Goal: Information Seeking & Learning: Learn about a topic

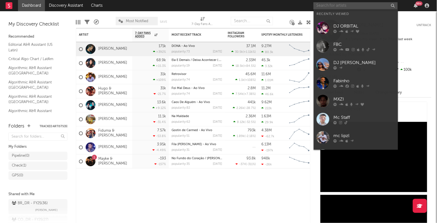
click at [327, 4] on input "text" at bounding box center [356, 5] width 84 height 7
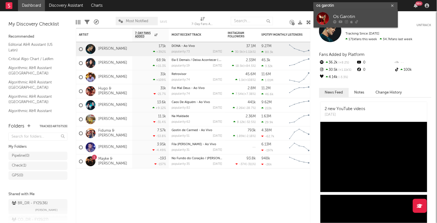
type input "os garotin"
click at [349, 17] on div "Os Garotin" at bounding box center [365, 16] width 62 height 7
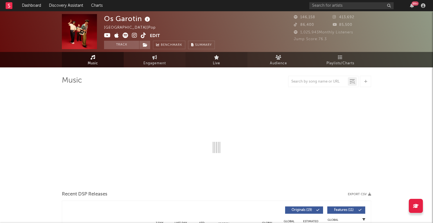
select select "6m"
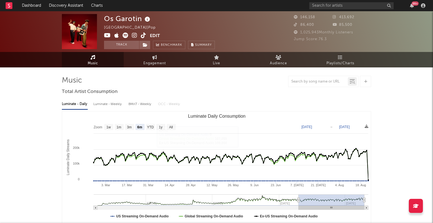
click at [110, 104] on div "Luminate - Weekly" at bounding box center [108, 104] width 30 height 10
select select "6m"
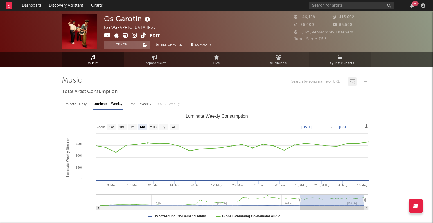
click at [343, 57] on link "Playlists/Charts" at bounding box center [340, 59] width 62 height 15
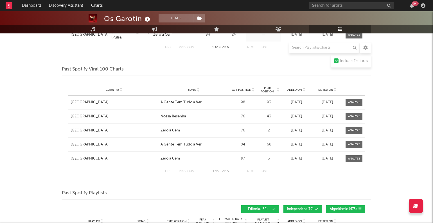
scroll to position [410, 0]
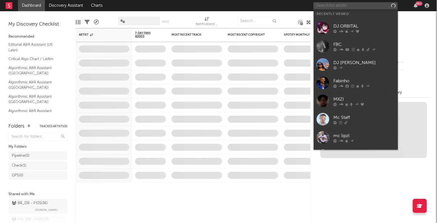
click at [339, 6] on input "text" at bounding box center [356, 5] width 84 height 7
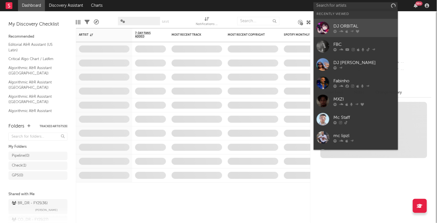
click at [342, 28] on div "DJ ORBITAL" at bounding box center [365, 26] width 62 height 7
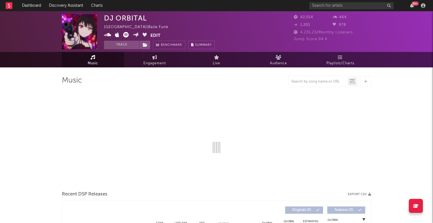
select select "6m"
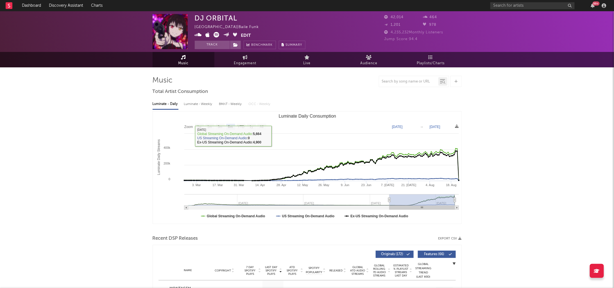
click at [194, 105] on div "Luminate - Weekly" at bounding box center [199, 104] width 30 height 10
select select "6m"
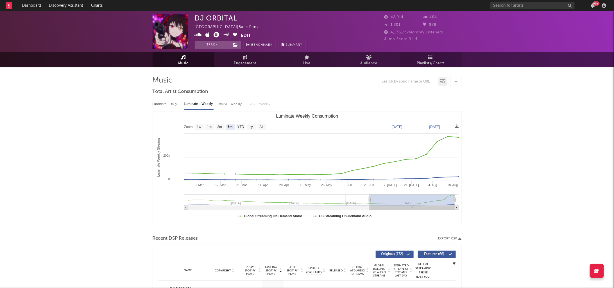
click at [428, 65] on span "Playlists/Charts" at bounding box center [431, 63] width 28 height 7
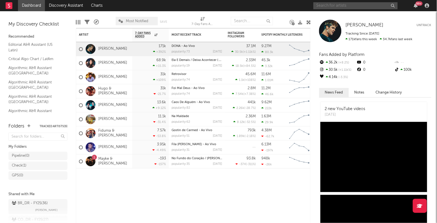
click at [348, 4] on input "text" at bounding box center [356, 5] width 84 height 7
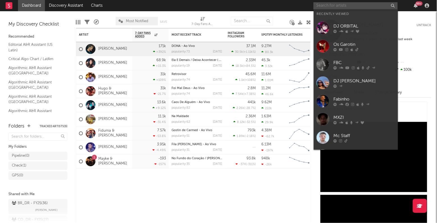
click at [348, 4] on input "text" at bounding box center [356, 5] width 84 height 7
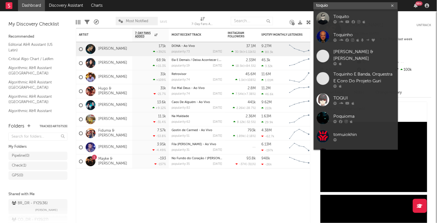
drag, startPoint x: 342, startPoint y: 6, endPoint x: 295, endPoint y: 3, distance: 46.7
click at [295, 3] on nav "Dashboard Discovery Assistant Charts toquio 99 +" at bounding box center [218, 5] width 437 height 11
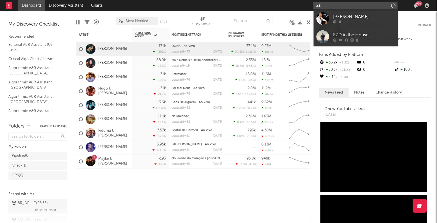
type input "2"
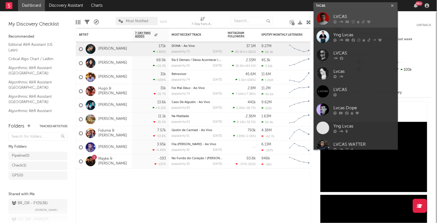
type input "lvcas"
click at [353, 15] on div "LVCAS" at bounding box center [365, 16] width 62 height 7
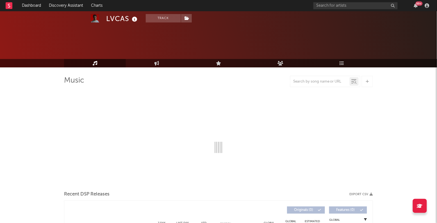
scroll to position [35, 0]
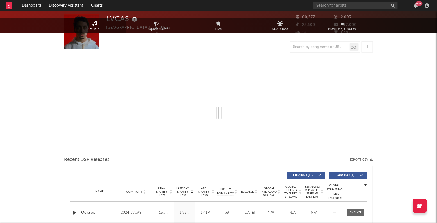
select select "6m"
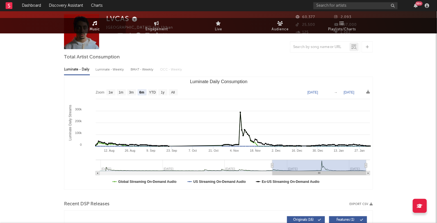
scroll to position [0, 0]
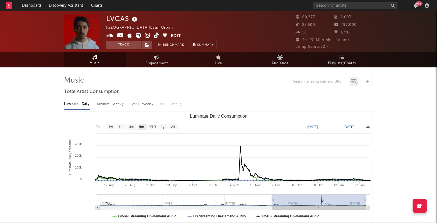
click at [122, 106] on div "Luminate - Weekly" at bounding box center [111, 104] width 30 height 10
select select "6m"
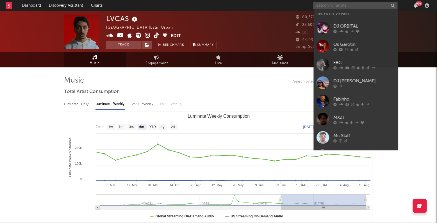
click at [338, 4] on input "text" at bounding box center [356, 5] width 84 height 7
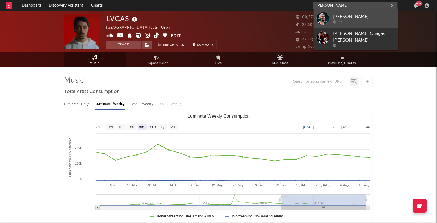
type input "[PERSON_NAME]"
click at [355, 20] on div at bounding box center [365, 21] width 62 height 3
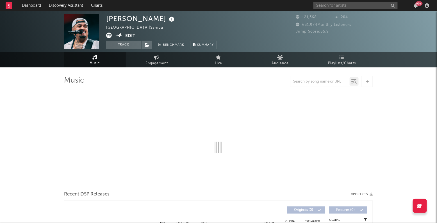
select select "6m"
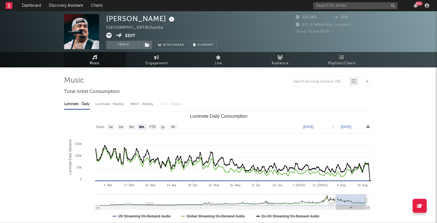
click at [113, 105] on div "Luminate - Weekly" at bounding box center [111, 104] width 30 height 10
select select "6m"
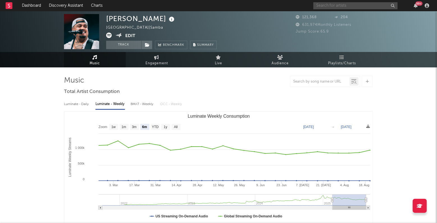
click at [331, 7] on input "text" at bounding box center [356, 5] width 84 height 7
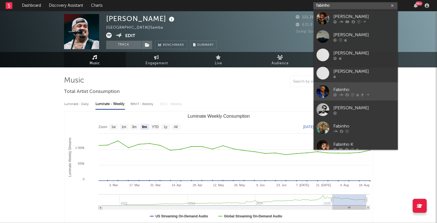
type input "fabinho"
click at [340, 87] on div "Fabinho" at bounding box center [365, 90] width 62 height 7
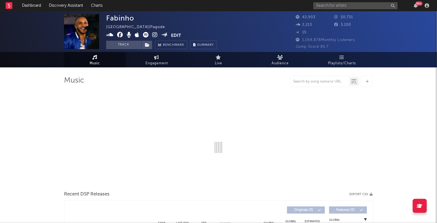
select select "6m"
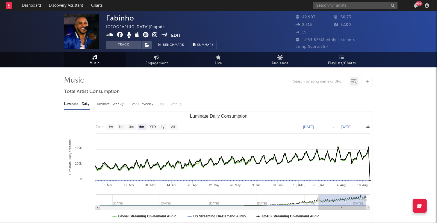
click at [120, 105] on div "Luminate - Weekly" at bounding box center [111, 104] width 30 height 10
select select "6m"
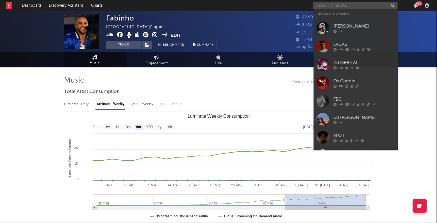
click at [325, 9] on input "text" at bounding box center [356, 5] width 84 height 7
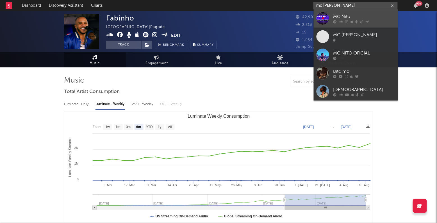
type input "mc [PERSON_NAME]"
click at [353, 17] on div "MC Nito" at bounding box center [365, 16] width 62 height 7
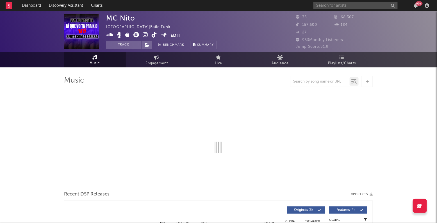
select select "1w"
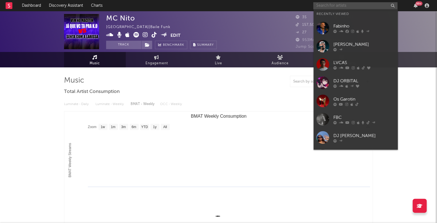
click at [323, 7] on input "text" at bounding box center [356, 5] width 84 height 7
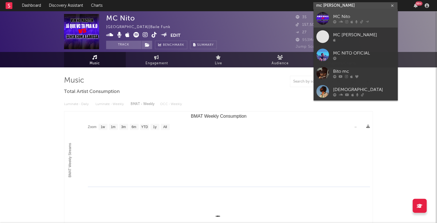
type input "mc [PERSON_NAME]"
click at [346, 15] on div "MC Nito" at bounding box center [365, 16] width 62 height 7
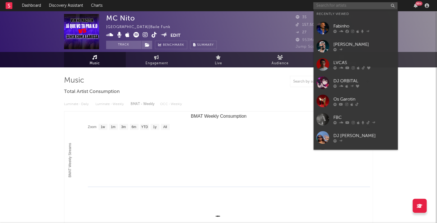
click at [334, 6] on input "text" at bounding box center [356, 5] width 84 height 7
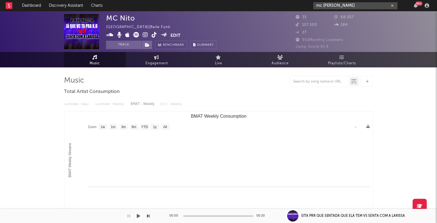
type input "mc [PERSON_NAME]"
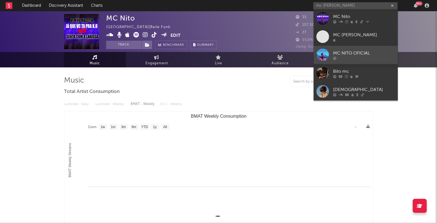
click at [356, 55] on div "MC NITO OFICIAL" at bounding box center [365, 53] width 62 height 7
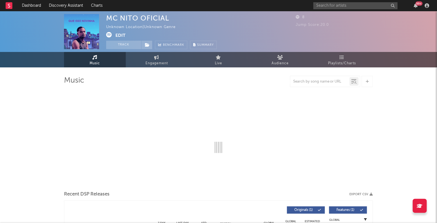
select select "1w"
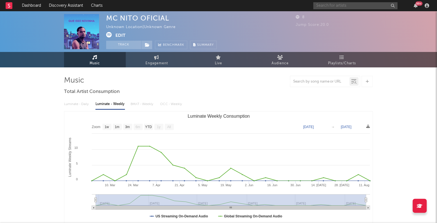
click at [336, 6] on input "text" at bounding box center [356, 5] width 84 height 7
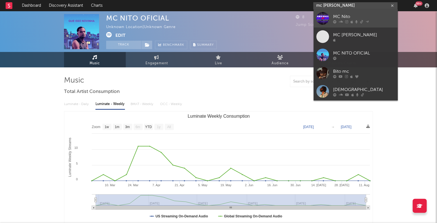
type input "mc [PERSON_NAME]"
click at [349, 15] on div "MC Nito" at bounding box center [365, 16] width 62 height 7
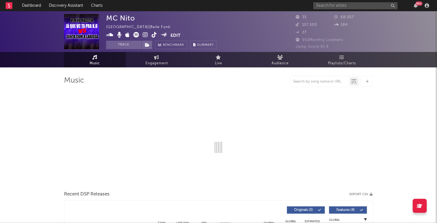
select select "1w"
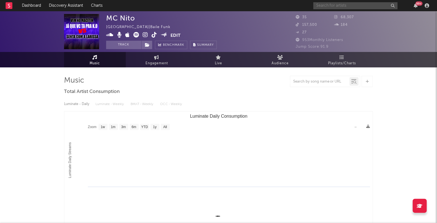
click at [320, 5] on input "text" at bounding box center [356, 5] width 84 height 7
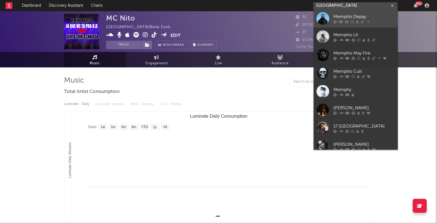
type input "[GEOGRAPHIC_DATA]"
click at [340, 16] on div "Memphis Depay" at bounding box center [365, 16] width 62 height 7
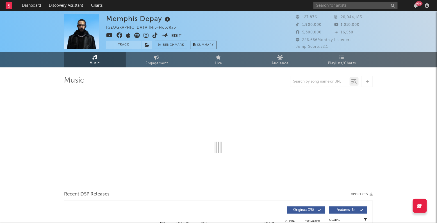
select select "6m"
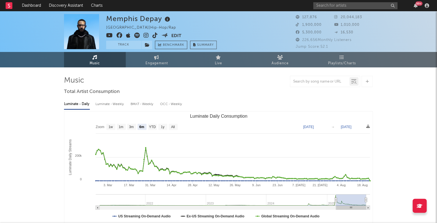
click at [110, 103] on div "Luminate - Weekly" at bounding box center [111, 104] width 30 height 10
select select "6m"
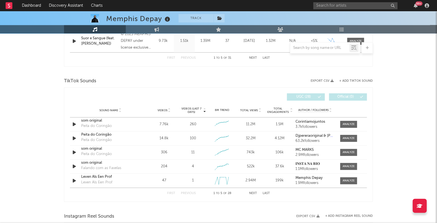
scroll to position [373, 0]
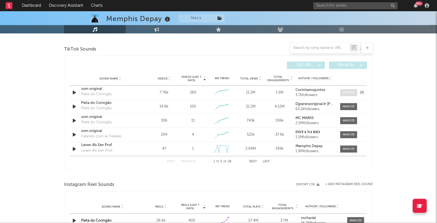
click at [354, 90] on div at bounding box center [349, 92] width 12 height 4
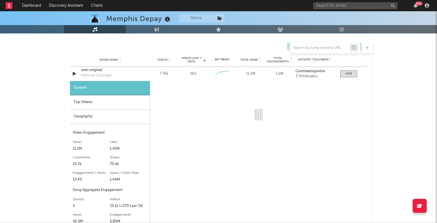
scroll to position [394, 0]
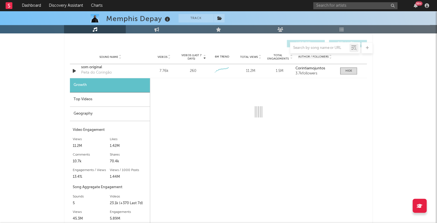
select select "1w"
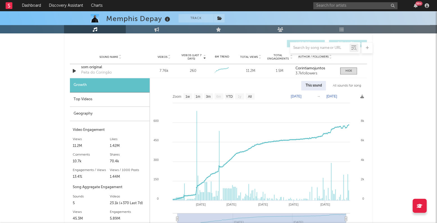
click at [342, 80] on div "This sound All sounds for song Zoom 1w 1m 3m 6m YTD 1y All [DATE] [DATE] Create…" at bounding box center [258, 155] width 217 height 155
click at [346, 85] on div "All sounds for song" at bounding box center [347, 86] width 37 height 10
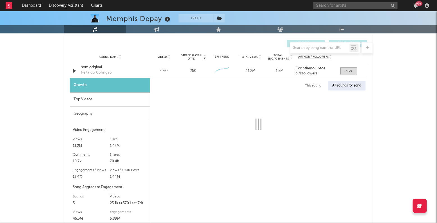
select select "1w"
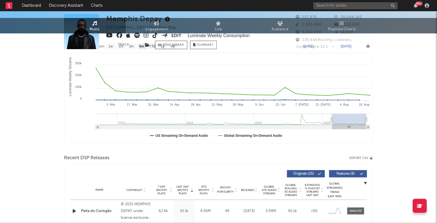
scroll to position [0, 0]
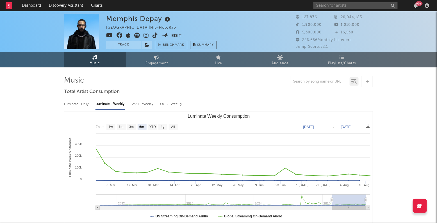
click at [98, 59] on link "Music" at bounding box center [95, 59] width 62 height 15
click at [169, 61] on link "Engagement" at bounding box center [157, 59] width 62 height 15
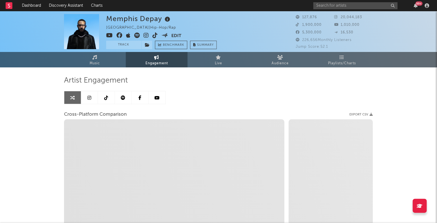
select select "1w"
click at [348, 63] on span "Playlists/Charts" at bounding box center [343, 63] width 28 height 7
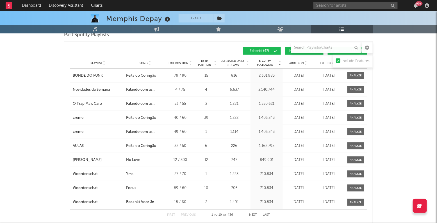
scroll to position [777, 0]
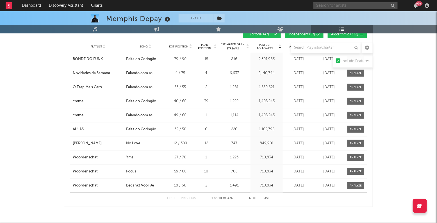
click at [333, 7] on input "text" at bounding box center [356, 5] width 84 height 7
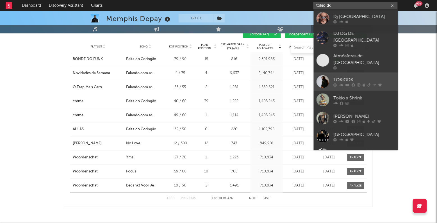
type input "tokio dk"
click at [346, 77] on div "TOKIODK" at bounding box center [365, 80] width 62 height 7
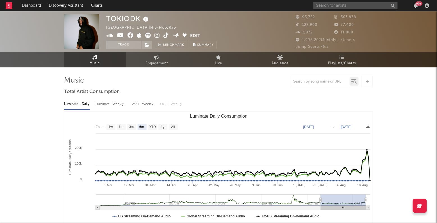
select select "6m"
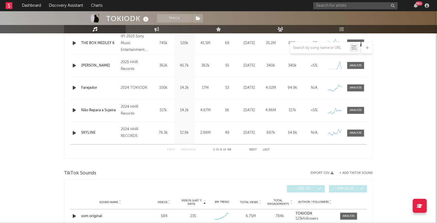
scroll to position [367, 0]
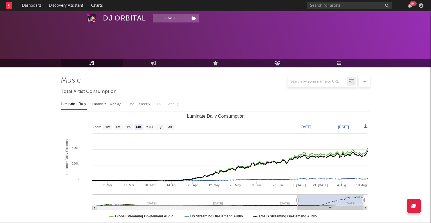
select select "6m"
select select "1w"
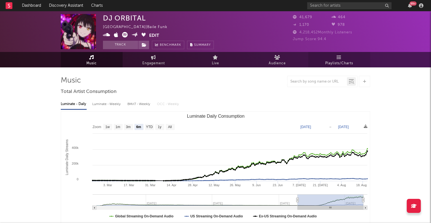
click at [340, 58] on icon at bounding box center [339, 57] width 5 height 4
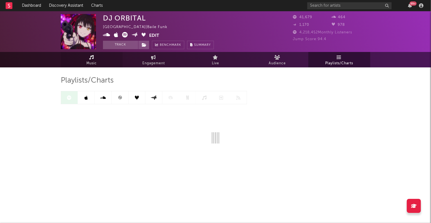
click at [88, 61] on span "Music" at bounding box center [92, 63] width 10 height 7
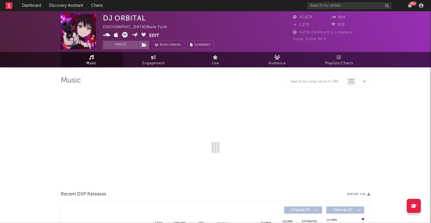
select select "6m"
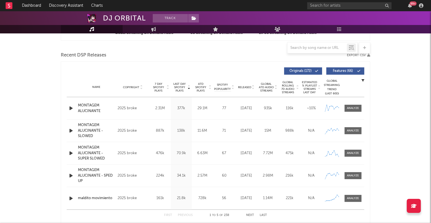
scroll to position [184, 0]
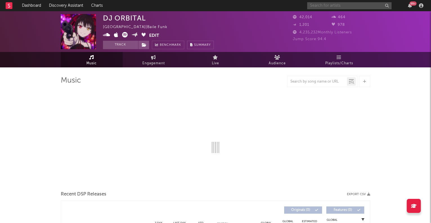
click at [369, 6] on input "text" at bounding box center [349, 5] width 84 height 7
type input "dj"
select select "6m"
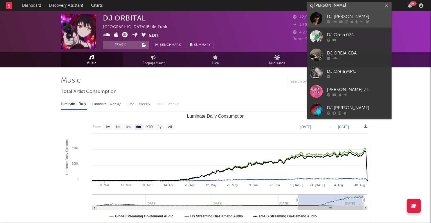
type input "dj oreia"
click at [364, 11] on link "DJ Oreia" at bounding box center [349, 18] width 84 height 18
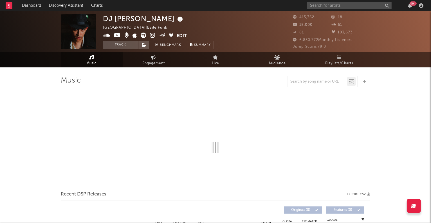
select select "6m"
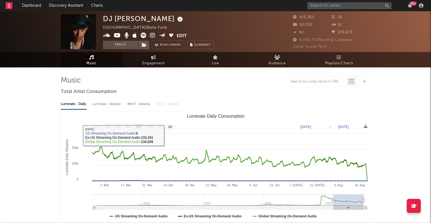
click at [110, 104] on div "Luminate - Weekly" at bounding box center [107, 104] width 30 height 10
select select "6m"
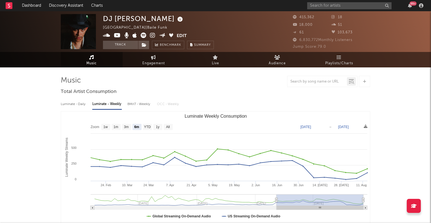
click at [80, 102] on div "Luminate - Daily" at bounding box center [74, 104] width 26 height 10
select select "6m"
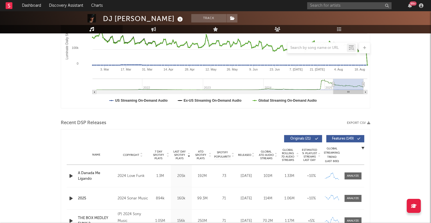
scroll to position [6, 0]
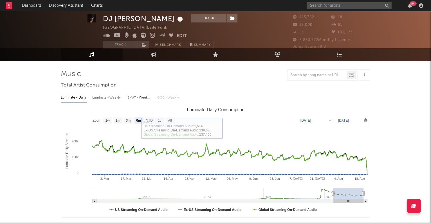
click at [143, 96] on div "BMAT - Weekly" at bounding box center [139, 98] width 24 height 10
select select "6m"
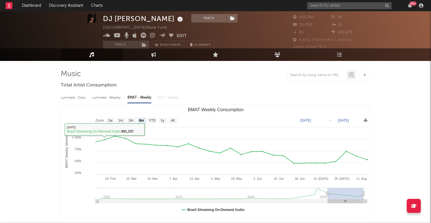
click at [83, 97] on div "Luminate - Daily" at bounding box center [74, 98] width 26 height 10
select select "6m"
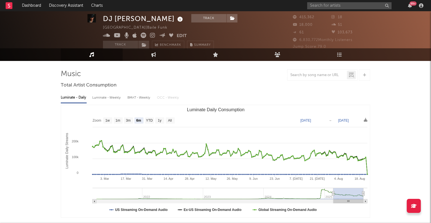
click at [149, 94] on div "BMAT - Weekly" at bounding box center [139, 98] width 24 height 10
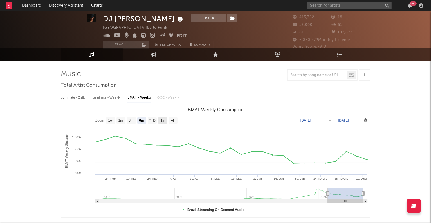
click at [162, 119] on text "1y" at bounding box center [162, 121] width 4 height 4
select select "1y"
type input "2024-08-14"
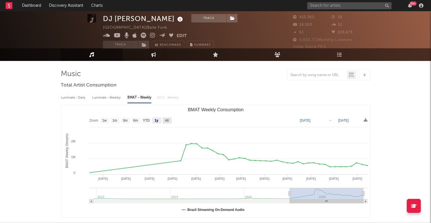
click at [167, 120] on text "All" at bounding box center [167, 121] width 4 height 4
select select "All"
type input "2021-12-16"
